Goal: Information Seeking & Learning: Compare options

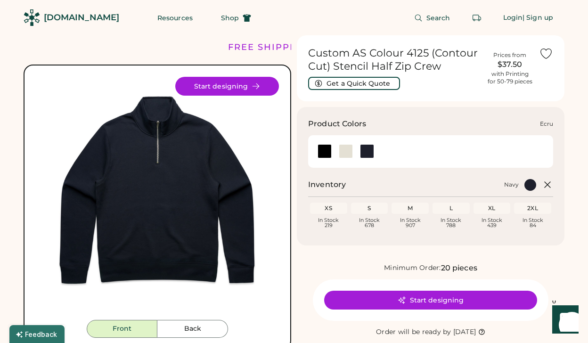
click at [348, 152] on div at bounding box center [346, 151] width 14 height 14
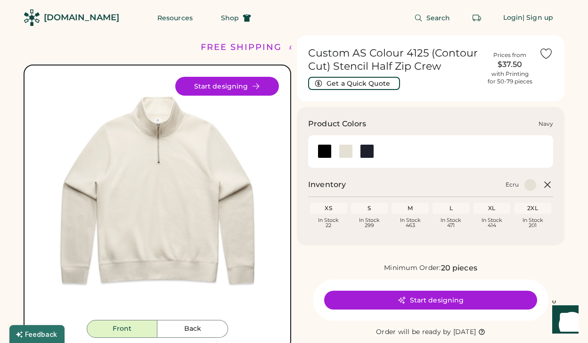
click at [363, 148] on div at bounding box center [367, 151] width 14 height 14
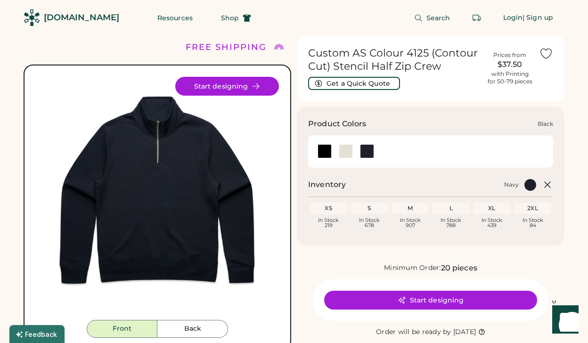
click at [319, 143] on div at bounding box center [324, 151] width 21 height 21
click at [325, 145] on div at bounding box center [325, 151] width 14 height 14
click at [354, 153] on div at bounding box center [345, 151] width 21 height 14
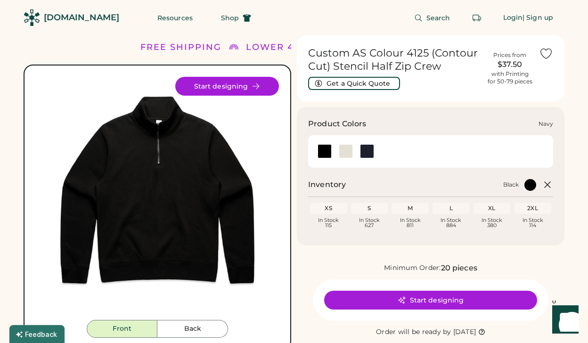
click at [370, 152] on div at bounding box center [367, 151] width 14 height 14
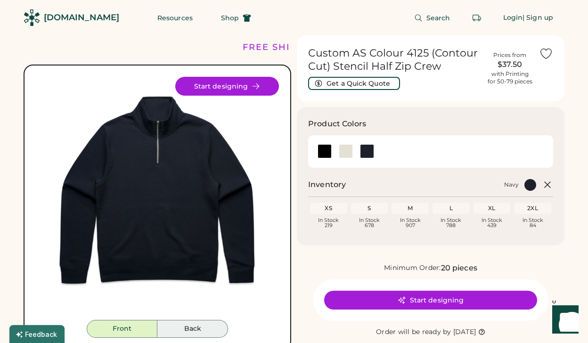
click at [200, 328] on button "Back" at bounding box center [192, 329] width 71 height 18
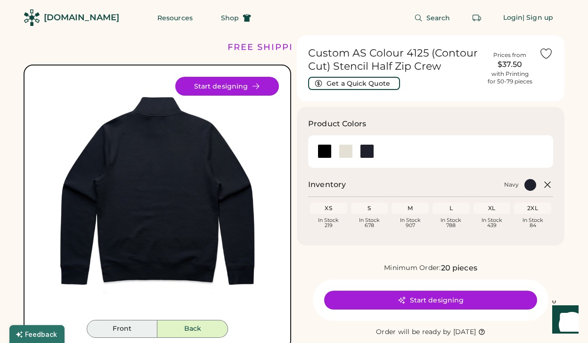
click at [142, 330] on button "Front" at bounding box center [122, 329] width 71 height 18
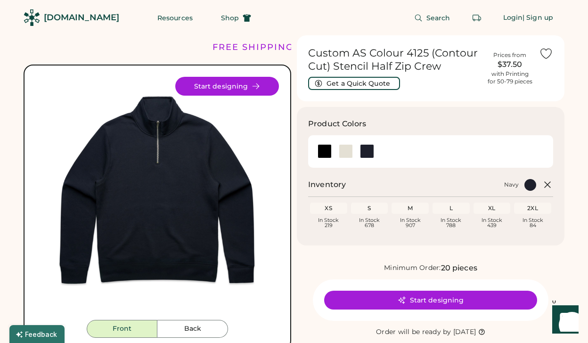
click at [139, 330] on button "Front" at bounding box center [122, 329] width 71 height 18
click at [410, 218] on div "In Stock 907" at bounding box center [410, 223] width 33 height 10
click at [346, 148] on div at bounding box center [346, 151] width 14 height 14
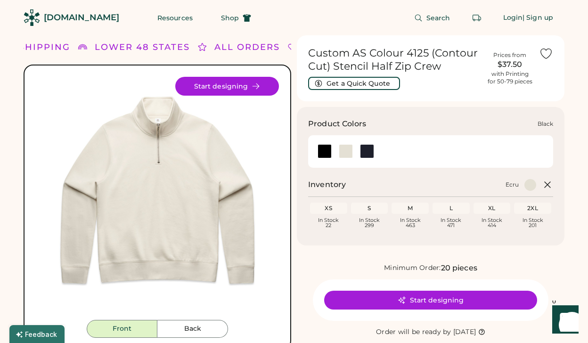
click at [321, 156] on div at bounding box center [325, 151] width 14 height 14
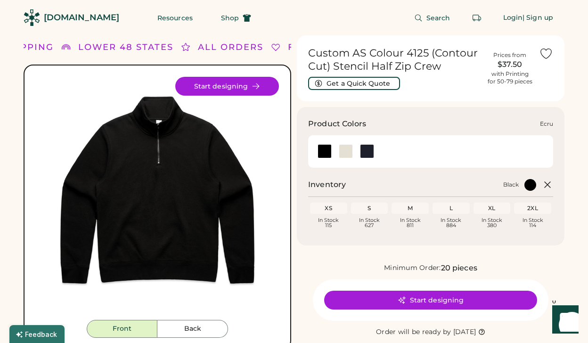
click at [347, 144] on div at bounding box center [346, 151] width 14 height 14
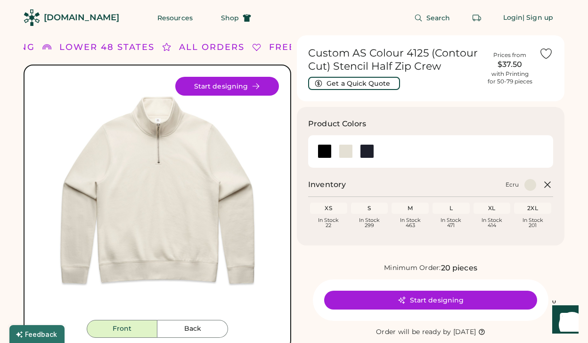
scroll to position [41, 0]
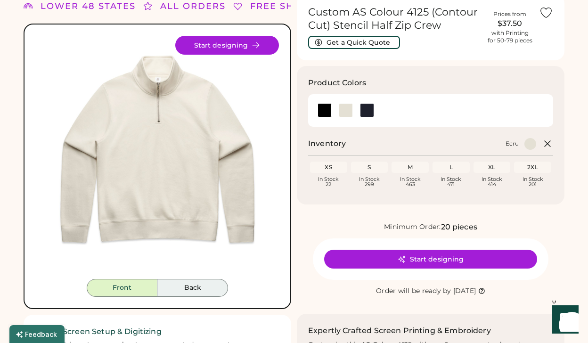
click at [191, 286] on button "Back" at bounding box center [192, 288] width 71 height 18
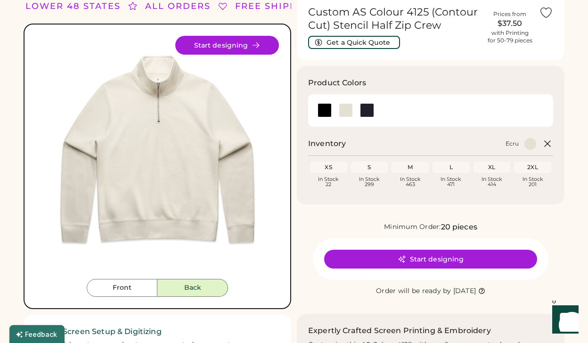
click at [197, 283] on button "Back" at bounding box center [192, 288] width 71 height 18
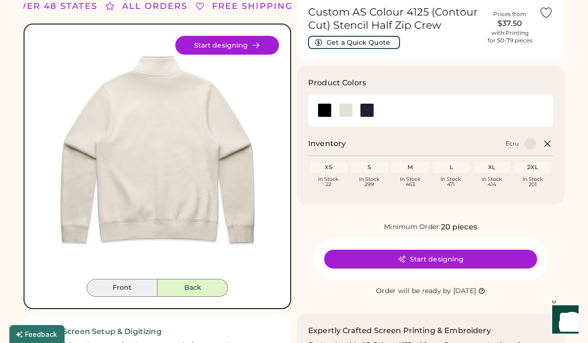
click at [145, 289] on button "Front" at bounding box center [122, 288] width 71 height 18
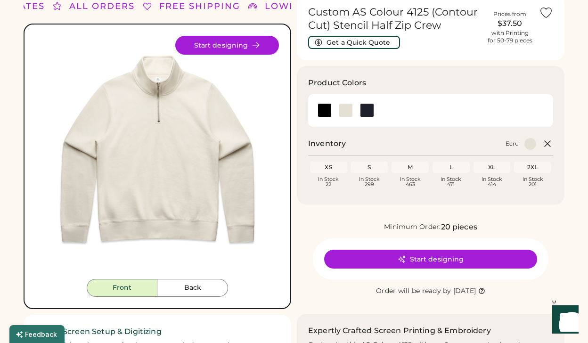
click at [419, 173] on div "M Loading Inventory In Stock 463" at bounding box center [410, 175] width 37 height 26
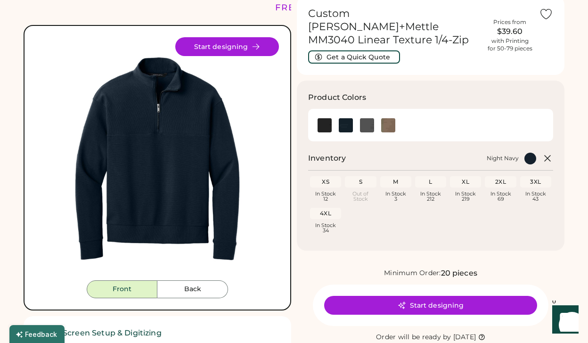
scroll to position [40, 0]
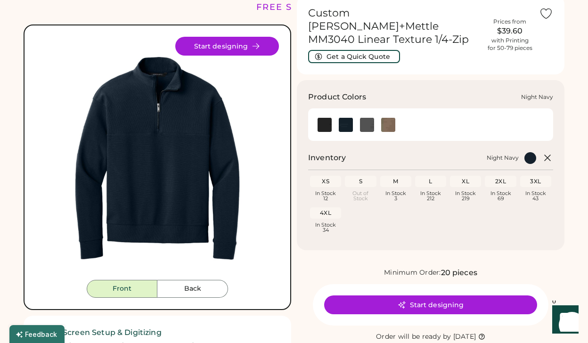
click at [345, 118] on img at bounding box center [346, 125] width 14 height 14
click at [371, 118] on img at bounding box center [367, 125] width 14 height 14
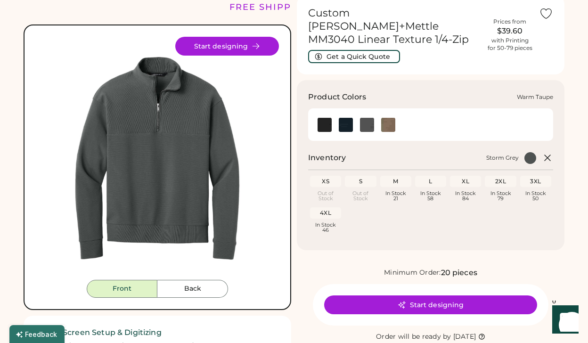
click at [390, 118] on img at bounding box center [388, 125] width 14 height 14
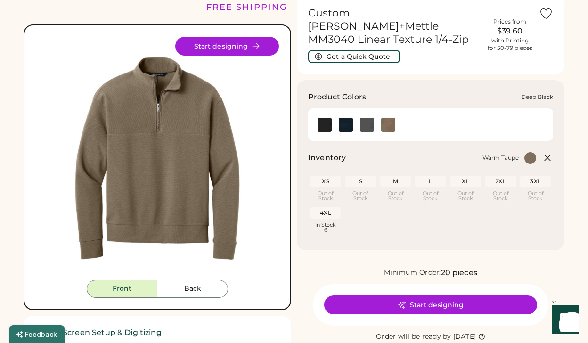
click at [335, 119] on div at bounding box center [324, 124] width 21 height 21
click at [327, 118] on img at bounding box center [325, 125] width 14 height 14
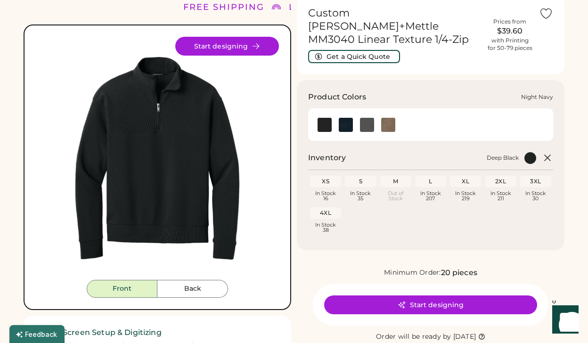
click at [344, 118] on img at bounding box center [346, 125] width 14 height 14
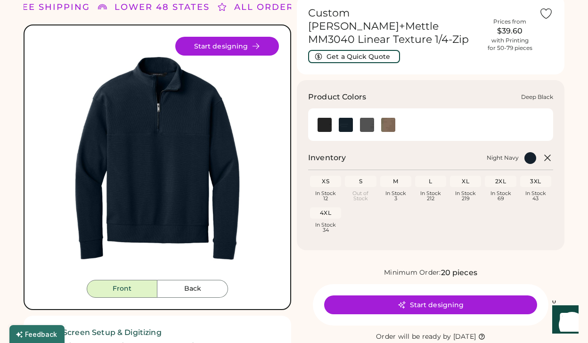
click at [327, 118] on img at bounding box center [325, 125] width 14 height 14
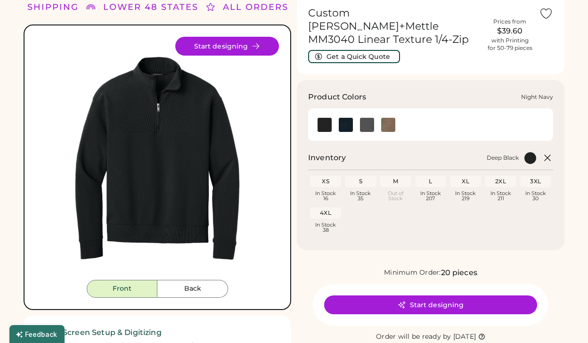
click at [353, 118] on img at bounding box center [346, 125] width 14 height 14
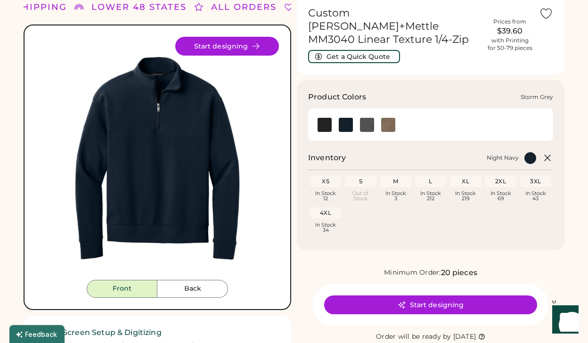
click at [370, 118] on img at bounding box center [367, 125] width 14 height 14
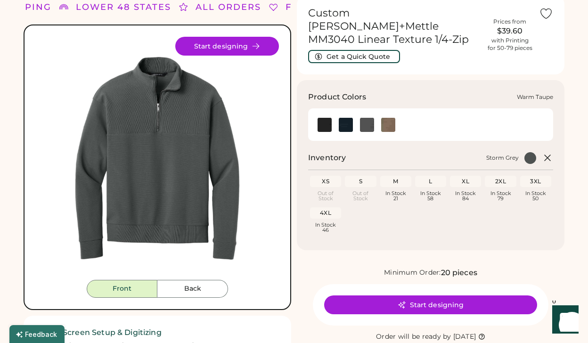
click at [387, 118] on img at bounding box center [388, 125] width 14 height 14
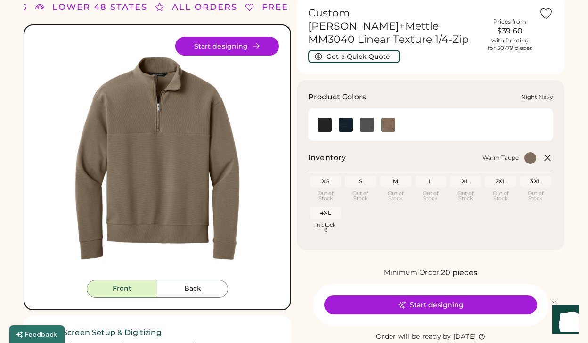
click at [343, 118] on img at bounding box center [346, 125] width 14 height 14
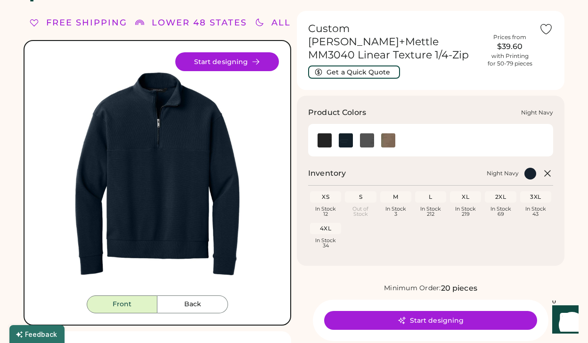
scroll to position [12, 0]
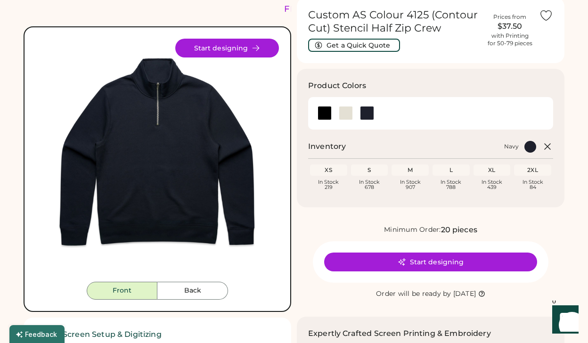
scroll to position [39, 0]
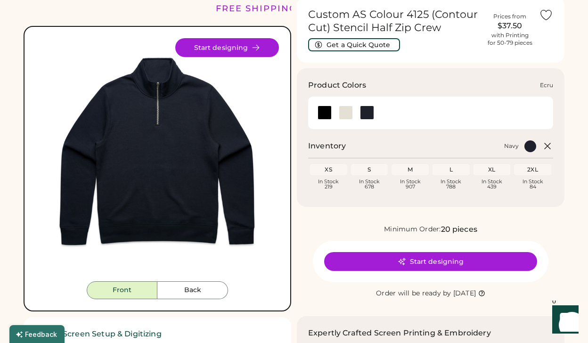
click at [350, 110] on div at bounding box center [346, 113] width 14 height 14
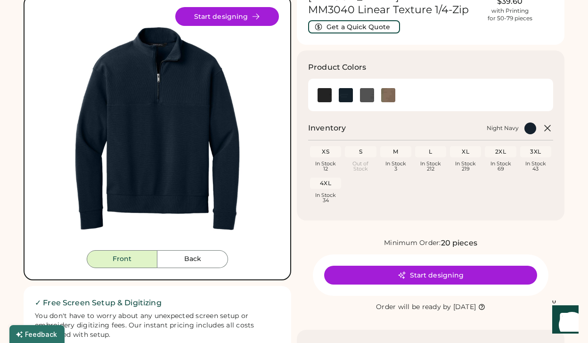
scroll to position [73, 0]
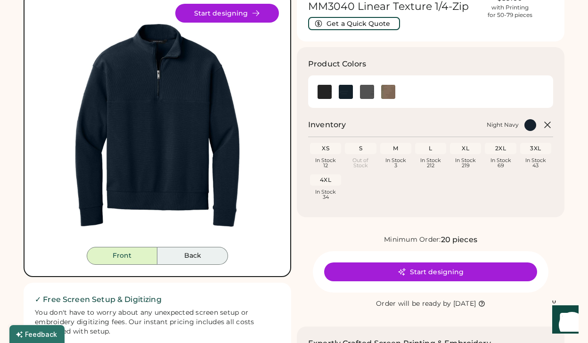
click at [213, 250] on button "Back" at bounding box center [192, 256] width 71 height 18
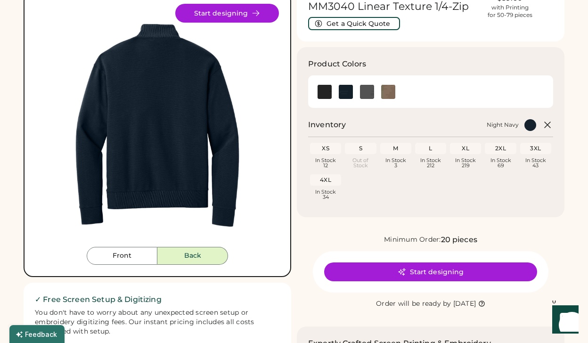
click at [156, 259] on button "Front" at bounding box center [122, 256] width 71 height 18
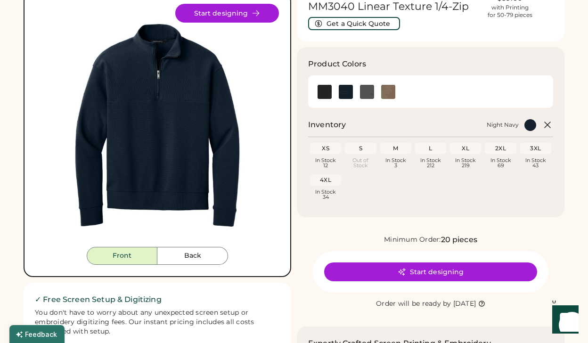
click at [212, 101] on img at bounding box center [157, 125] width 243 height 243
click at [373, 85] on img at bounding box center [367, 92] width 14 height 14
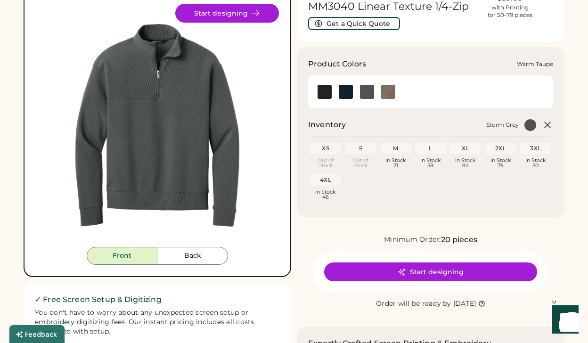
click at [383, 85] on img at bounding box center [388, 92] width 14 height 14
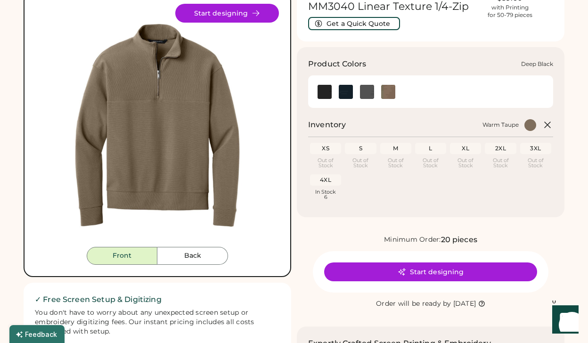
click at [319, 85] on img at bounding box center [325, 92] width 14 height 14
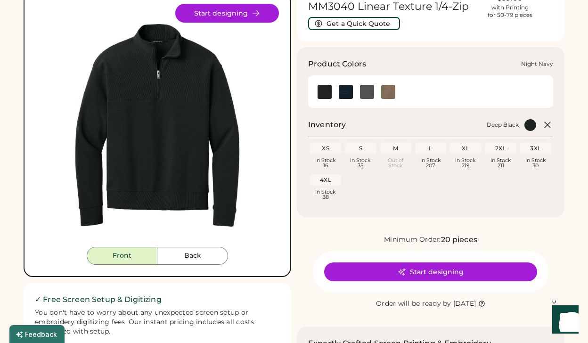
click at [339, 85] on img at bounding box center [346, 92] width 14 height 14
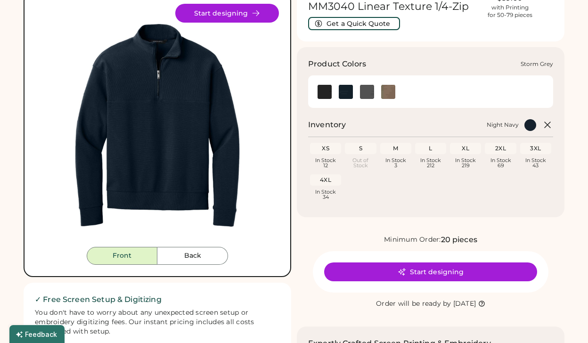
click at [366, 85] on img at bounding box center [367, 92] width 14 height 14
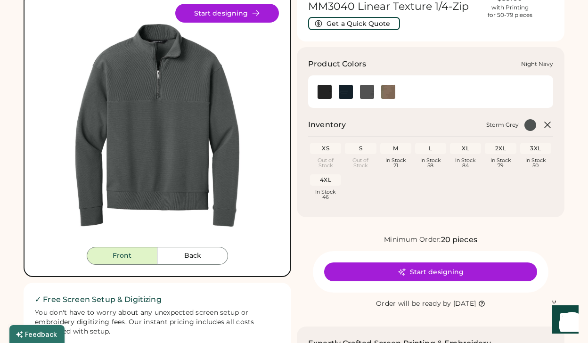
click at [349, 85] on img at bounding box center [346, 92] width 14 height 14
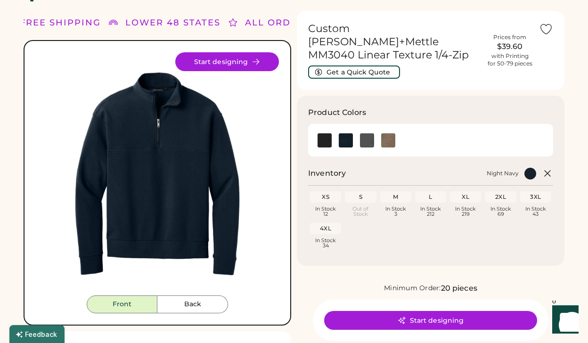
scroll to position [22, 0]
